Goal: Communication & Community: Answer question/provide support

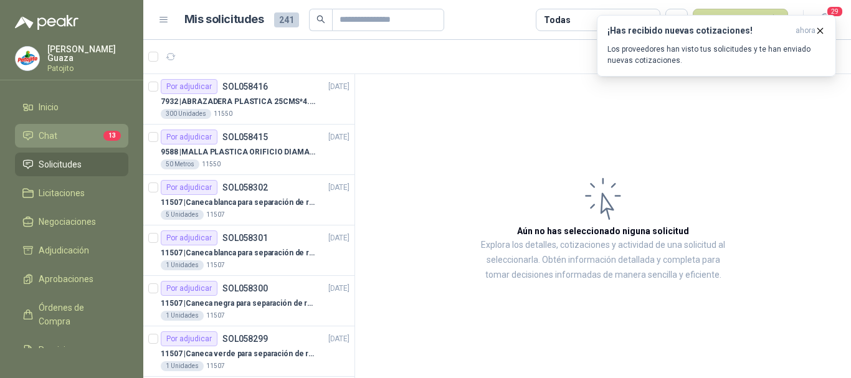
click at [73, 144] on link "Chat 13" at bounding box center [71, 136] width 113 height 24
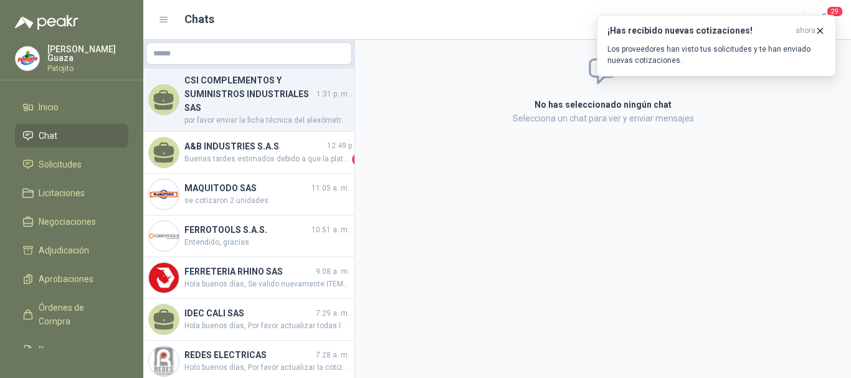
click at [284, 107] on h4 "CSI COMPLEMENTOS Y SUMINISTROS INDUSTRIALES SAS" at bounding box center [249, 93] width 130 height 41
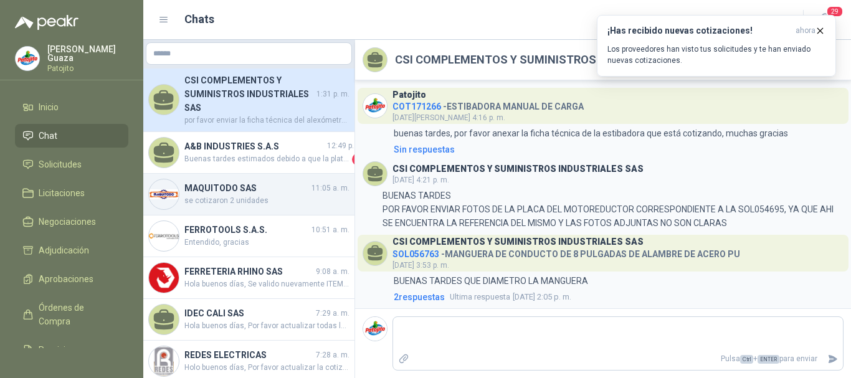
scroll to position [553, 0]
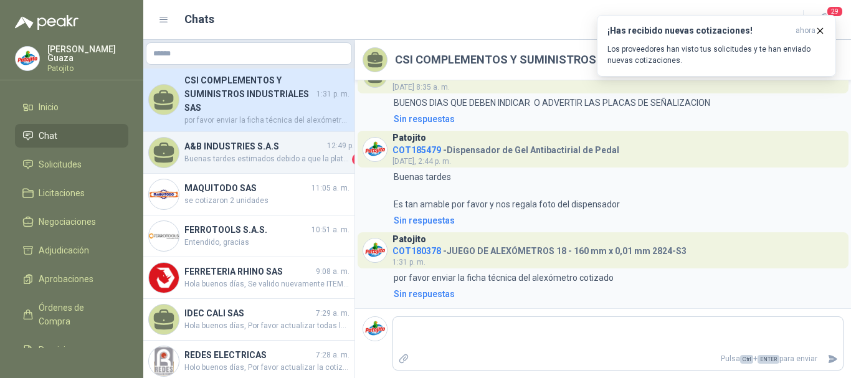
click at [287, 160] on span "Buenas tardes estimados debido a que la plataforma no me permite abjuntar la fi…" at bounding box center [266, 159] width 165 height 12
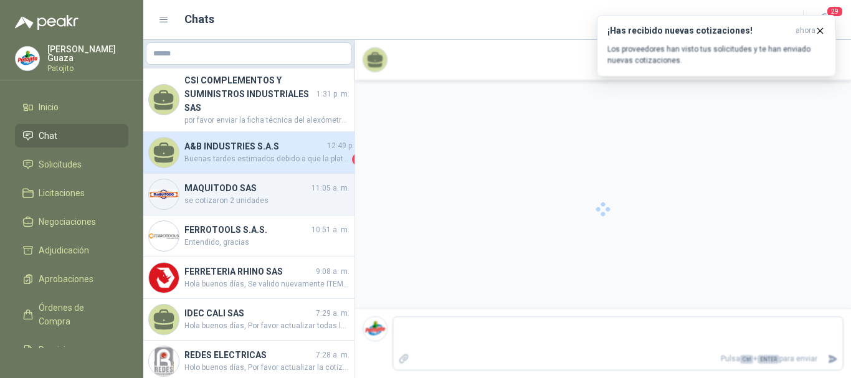
scroll to position [239, 0]
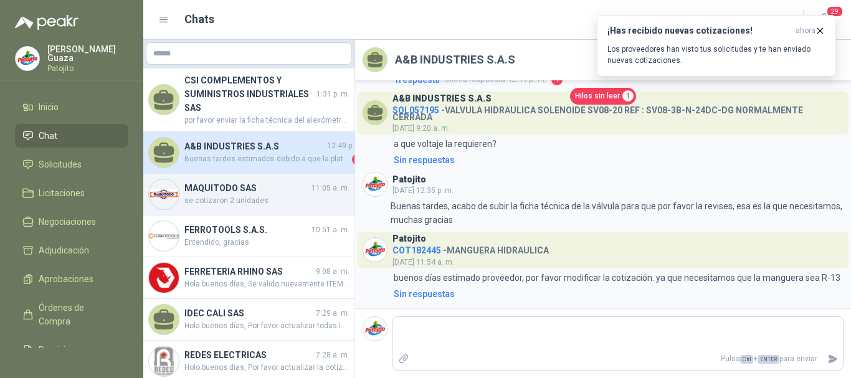
click at [285, 208] on div "MAQUITODO SAS 11:05 a. m. se cotizaron 2 unidades" at bounding box center [248, 195] width 211 height 42
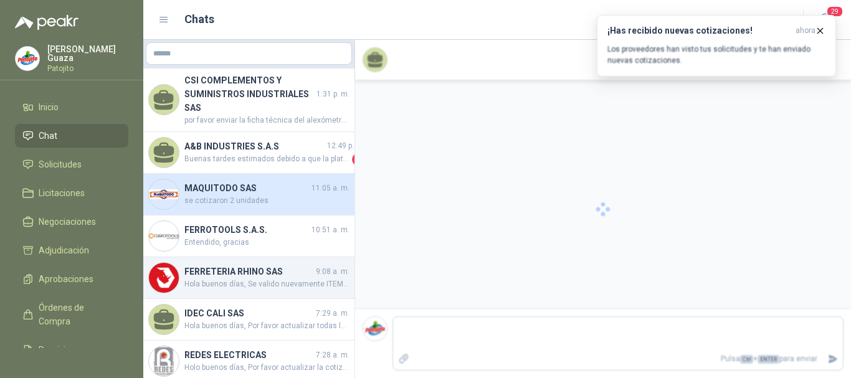
scroll to position [196, 0]
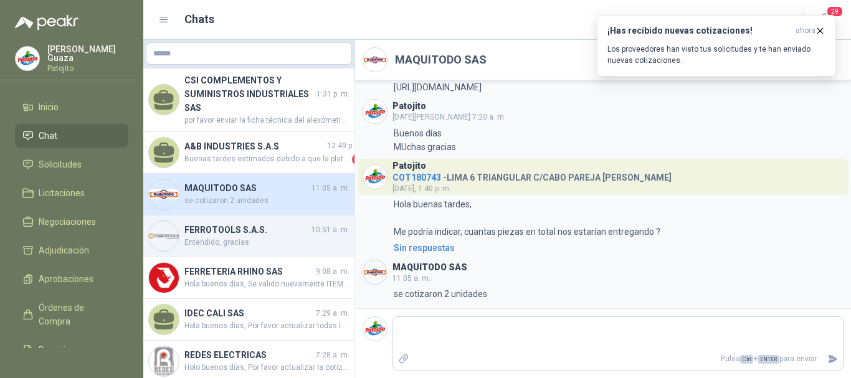
click at [278, 236] on h4 "FERROTOOLS S.A.S." at bounding box center [246, 230] width 125 height 14
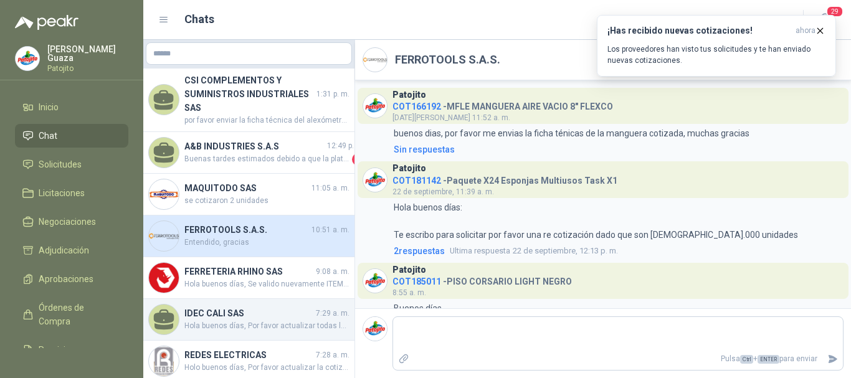
scroll to position [576, 0]
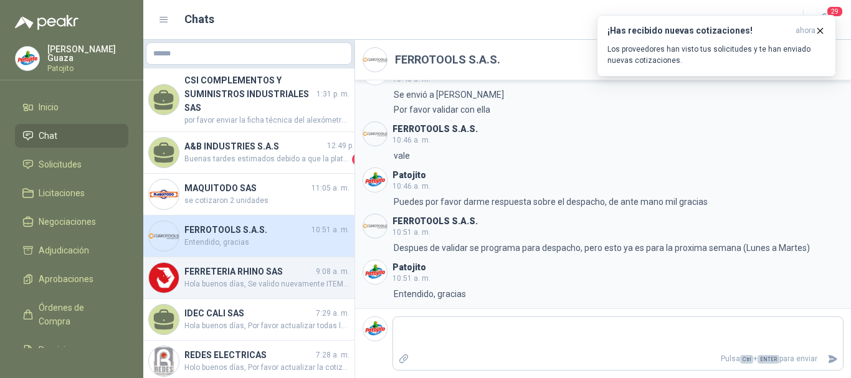
click at [283, 284] on span "Hola buenos días, Se valido nuevamente ITEM LIMA TRIANGULA DE 6" TRUPER y se ap…" at bounding box center [266, 284] width 165 height 12
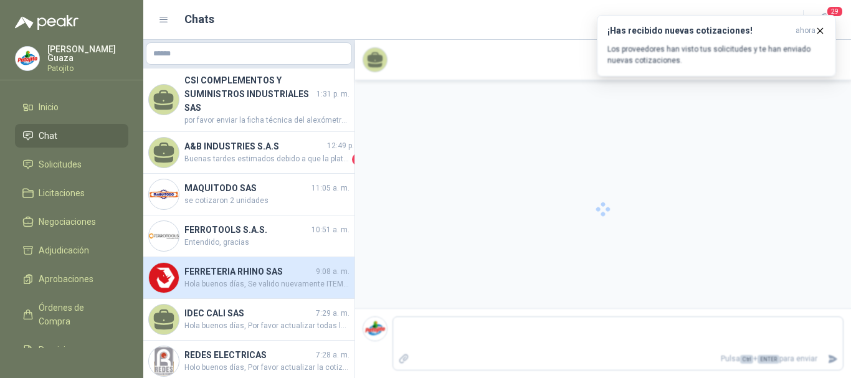
scroll to position [122, 0]
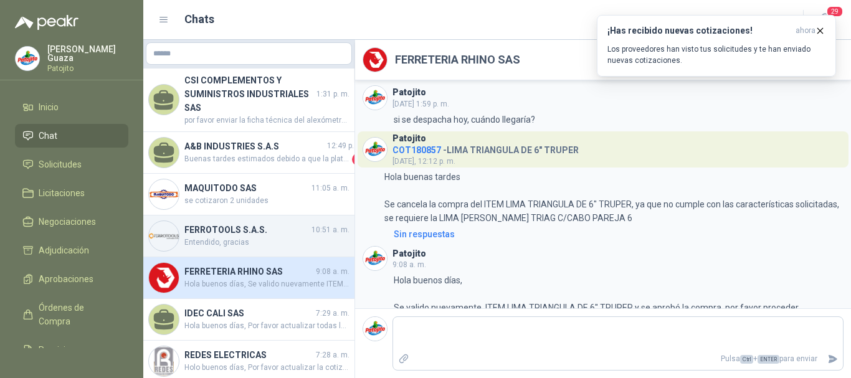
click at [288, 252] on div "FERROTOOLS S.A.S. 10:51 a. m. Entendido, gracias" at bounding box center [248, 237] width 211 height 42
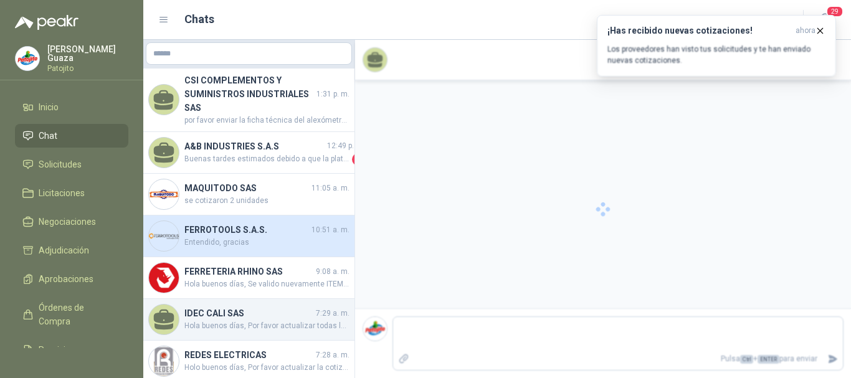
scroll to position [576, 0]
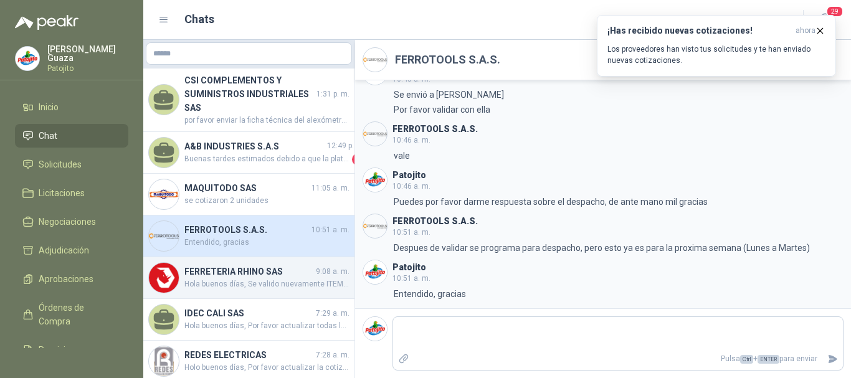
click at [273, 289] on span "Hola buenos días, Se valido nuevamente ITEM LIMA TRIANGULA DE 6" TRUPER y se ap…" at bounding box center [266, 284] width 165 height 12
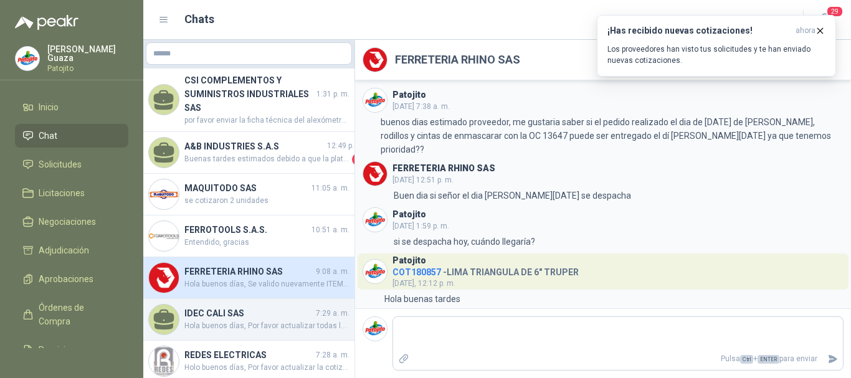
scroll to position [122, 0]
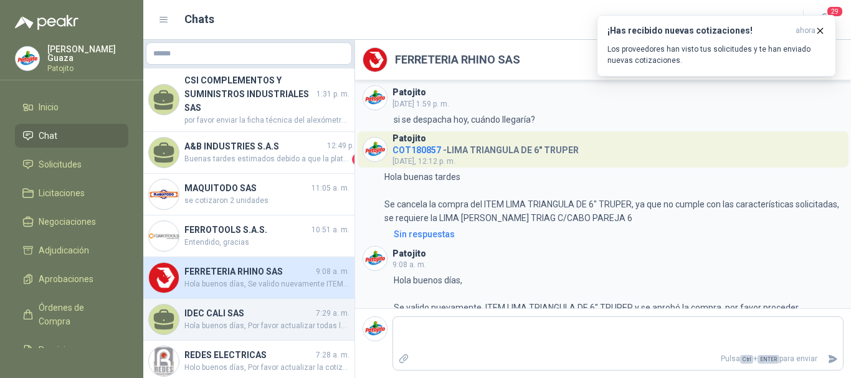
click at [277, 313] on h4 "IDEC CALI SAS" at bounding box center [248, 313] width 129 height 14
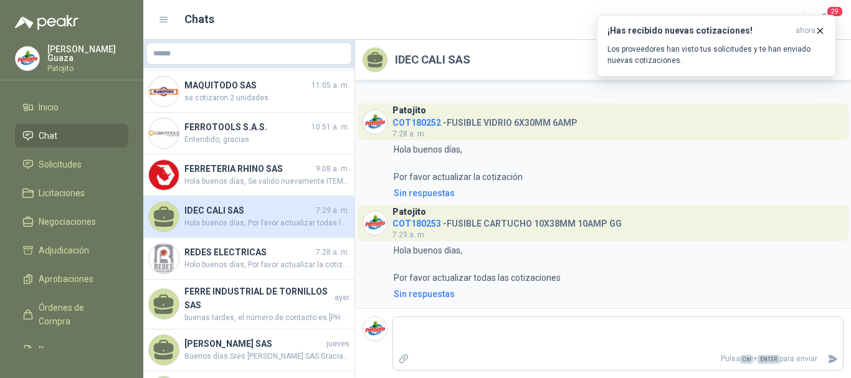
scroll to position [125, 0]
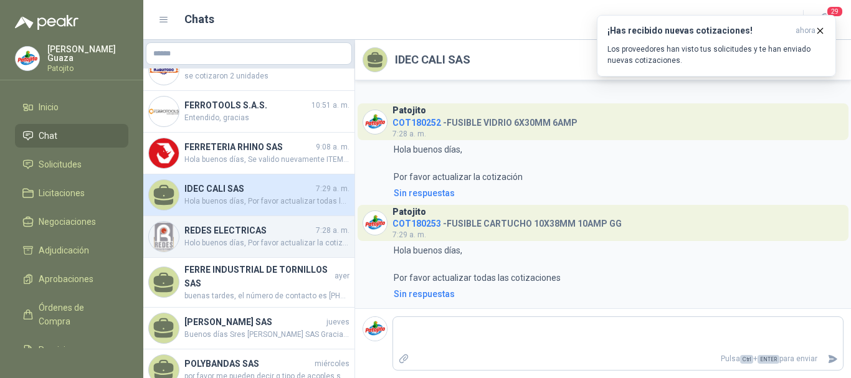
click at [277, 249] on div "REDES ELECTRICAS 7:28 a. m. Holo buenos días, Por favor actualizar la cotización" at bounding box center [248, 237] width 211 height 42
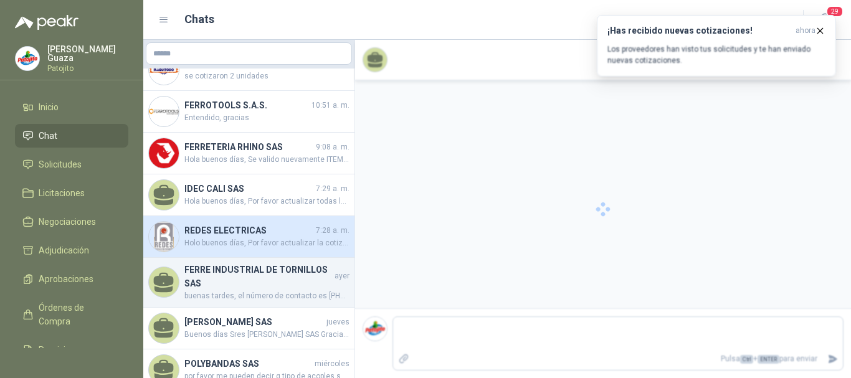
scroll to position [85, 0]
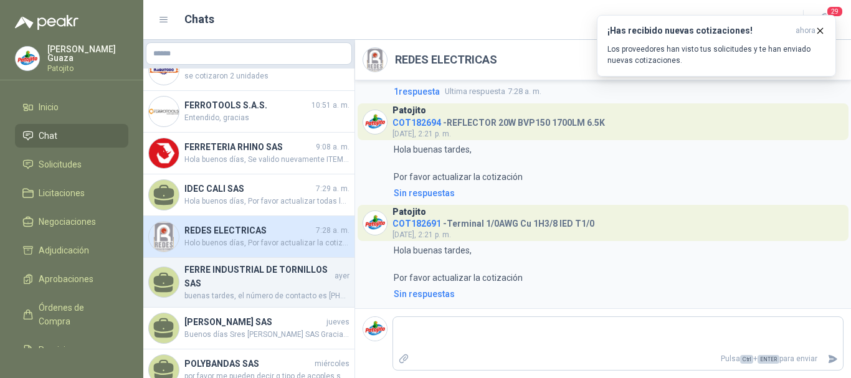
click at [277, 290] on span "buenas tardes, el número de contacto es [PHONE_NUMBER], , gracias" at bounding box center [266, 296] width 165 height 12
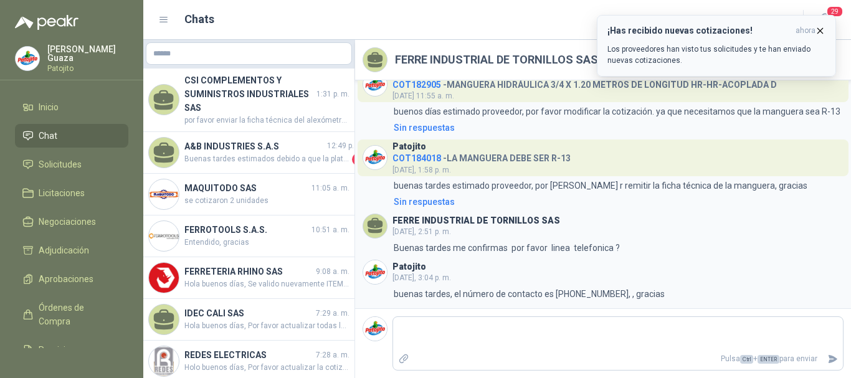
click at [822, 32] on icon "button" at bounding box center [820, 31] width 11 height 11
